Goal: Transaction & Acquisition: Purchase product/service

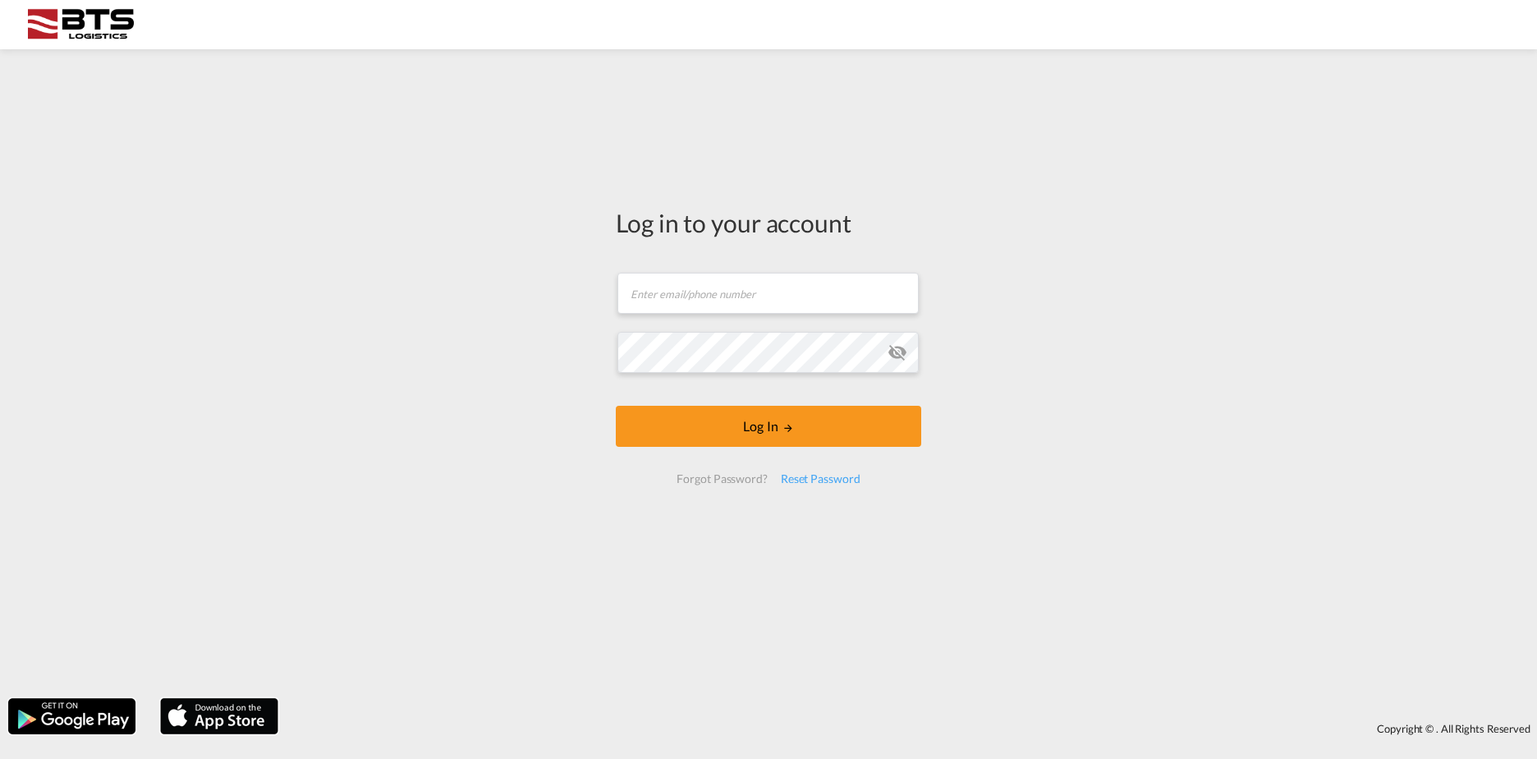
click at [186, 34] on body "Log in to your account Email field is required Password field is required Log I…" at bounding box center [768, 379] width 1537 height 759
type input "[DOMAIN_NAME][EMAIL_ADDRESS][DOMAIN_NAME]"
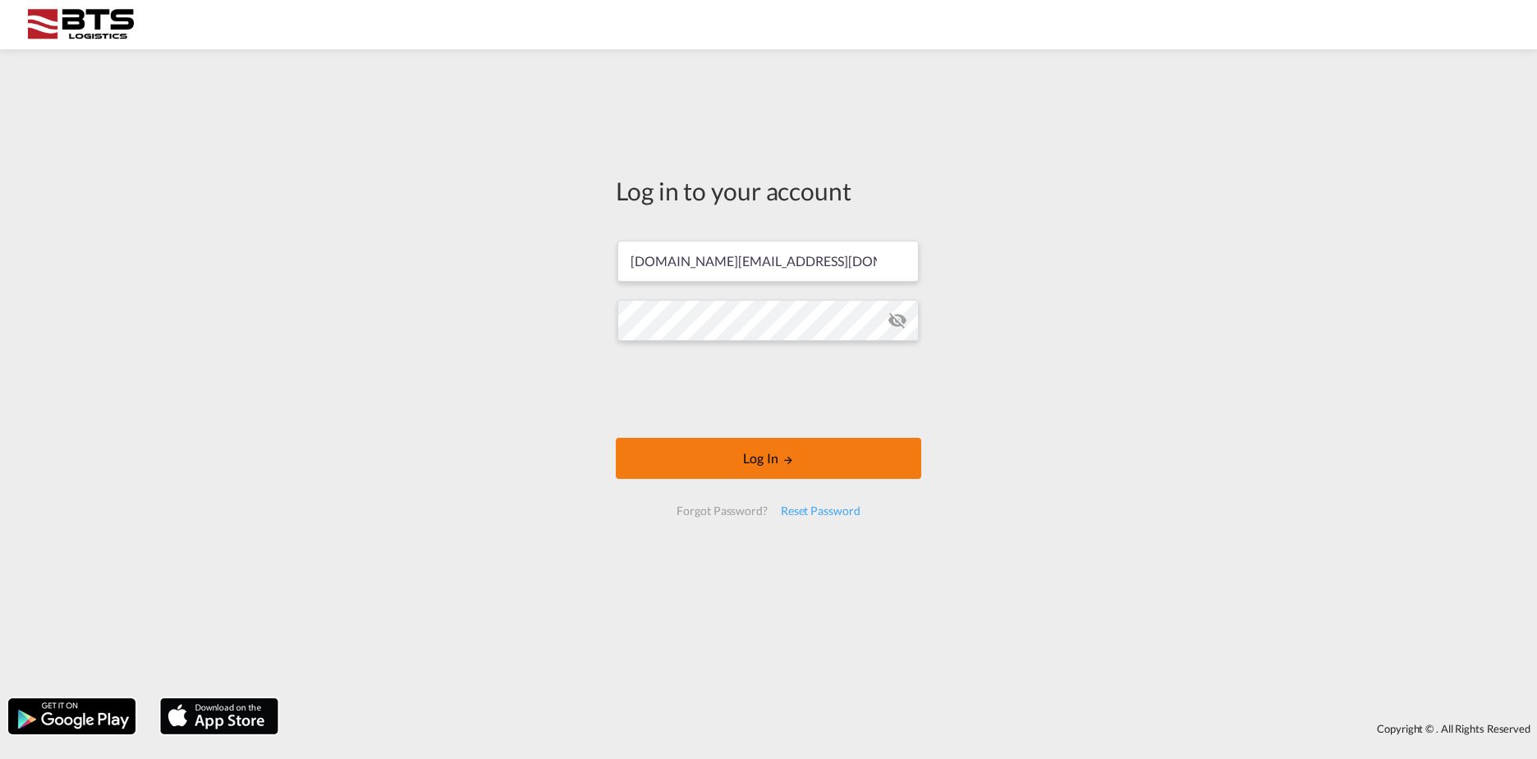
click at [781, 471] on button "Log In" at bounding box center [768, 458] width 305 height 41
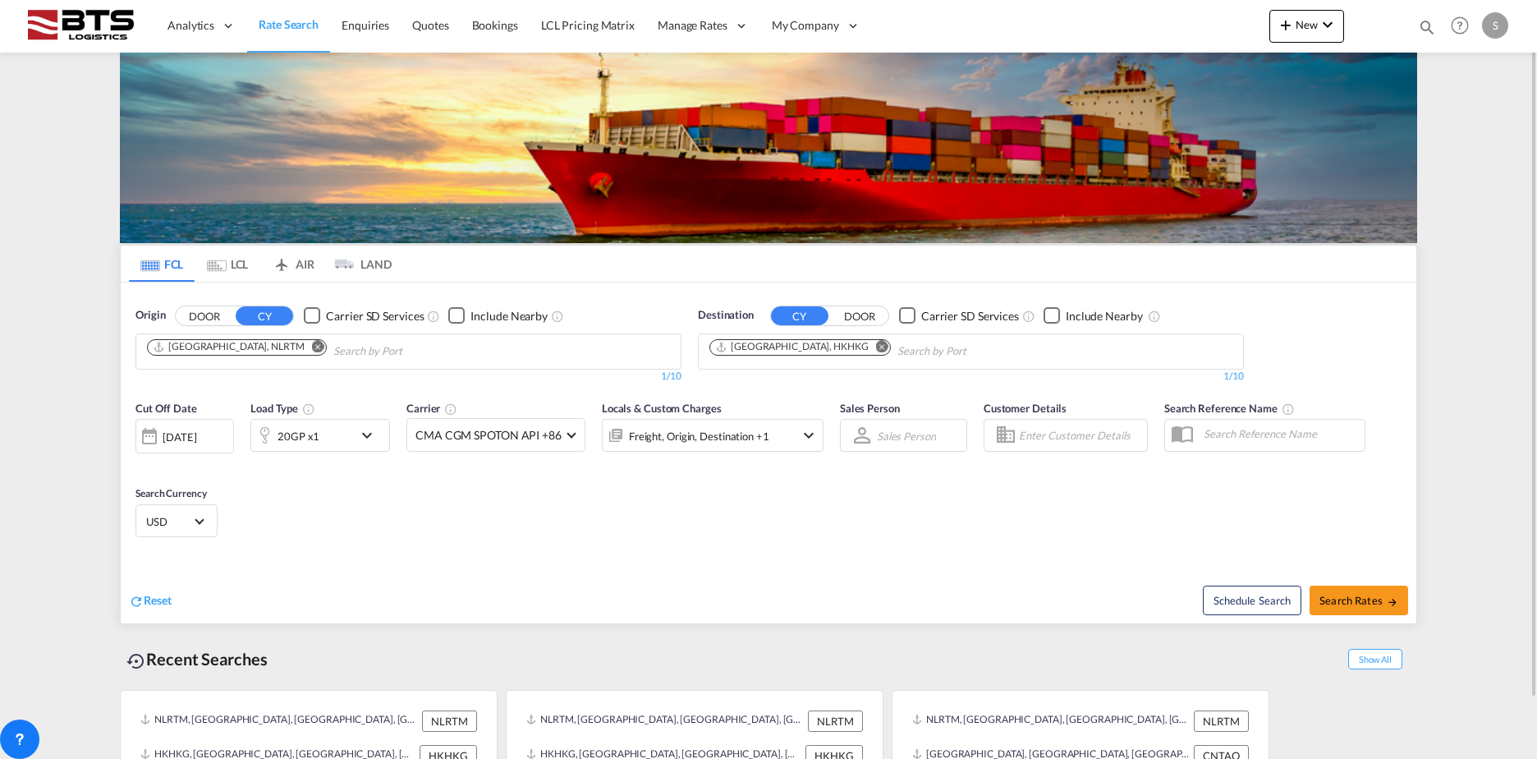
click at [865, 355] on button "Remove" at bounding box center [877, 348] width 25 height 16
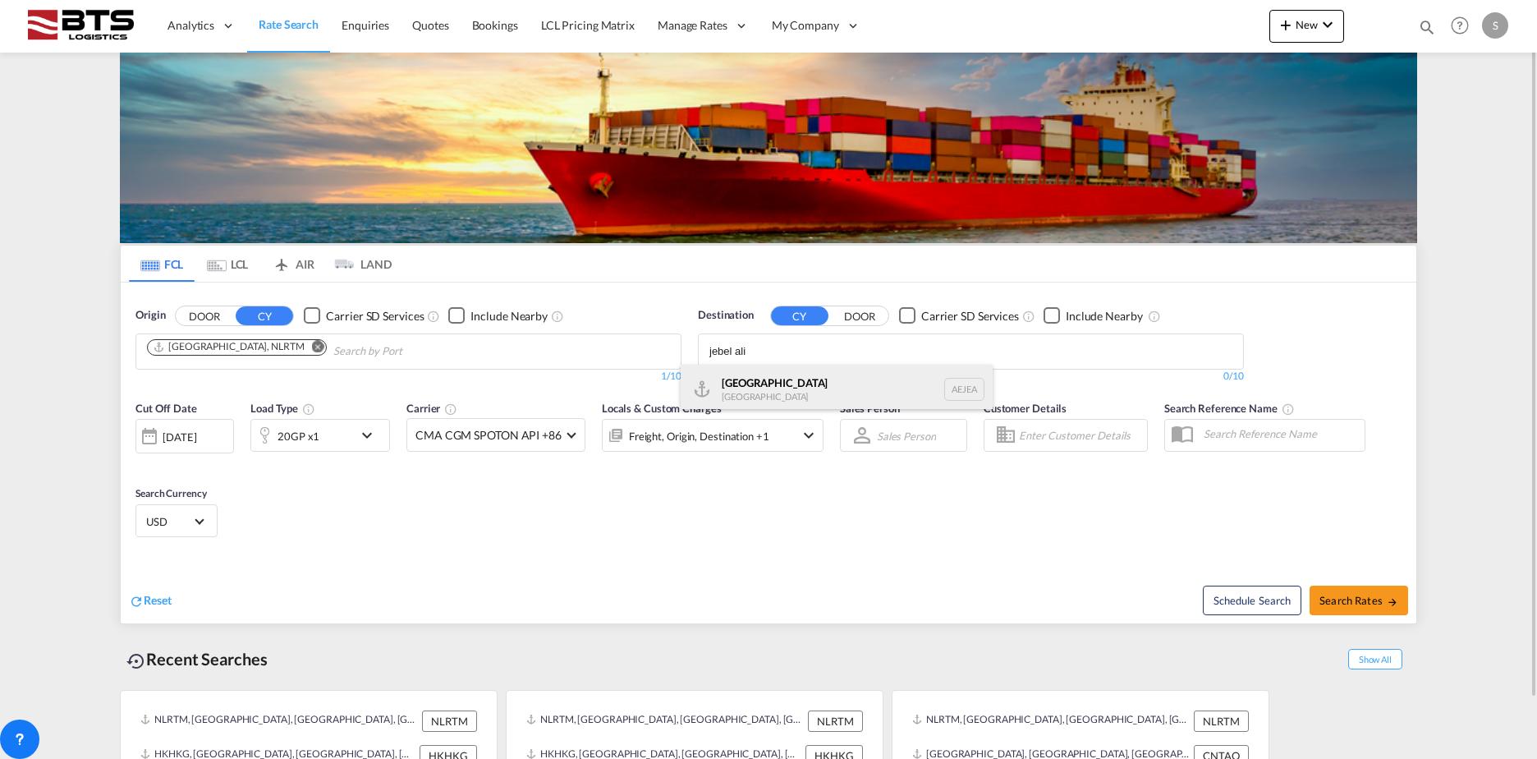
type input "jebel ali"
click at [795, 392] on div "[GEOGRAPHIC_DATA] [GEOGRAPHIC_DATA]" at bounding box center [837, 389] width 312 height 49
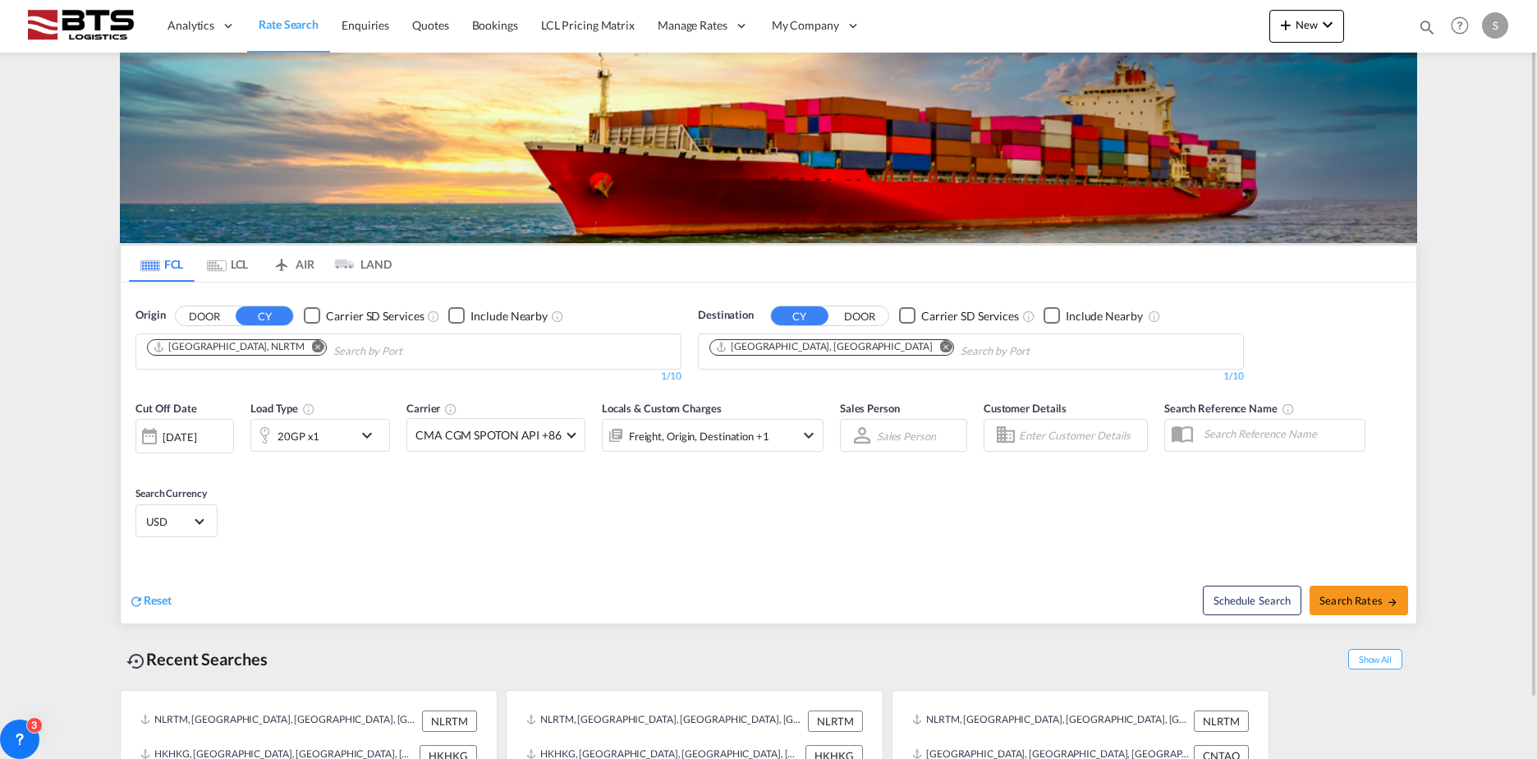
click at [1337, 599] on span "Search Rates" at bounding box center [1358, 600] width 79 height 13
type input "NLRTM to AEJEA / [DATE]"
